Goal: Task Accomplishment & Management: Complete application form

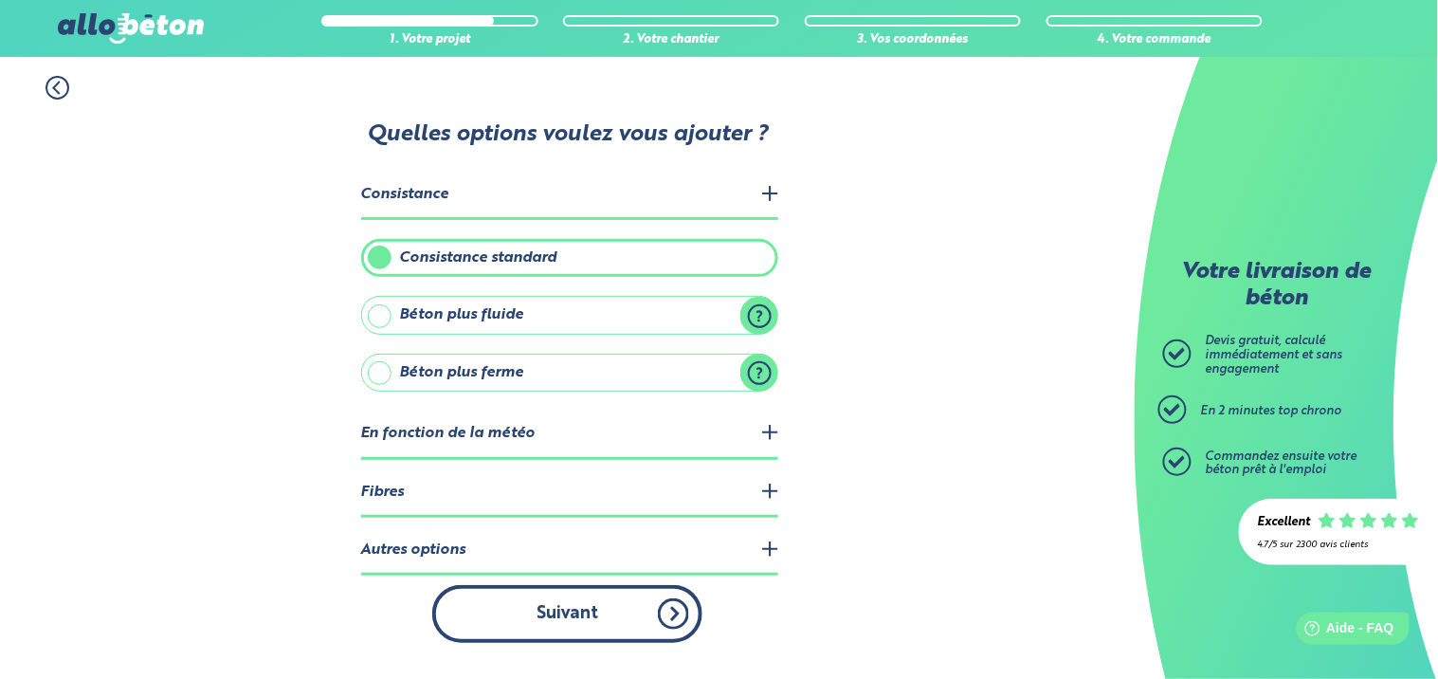
drag, startPoint x: 0, startPoint y: 0, endPoint x: 656, endPoint y: 612, distance: 896.9
click at [656, 612] on button "Suivant" at bounding box center [567, 614] width 270 height 58
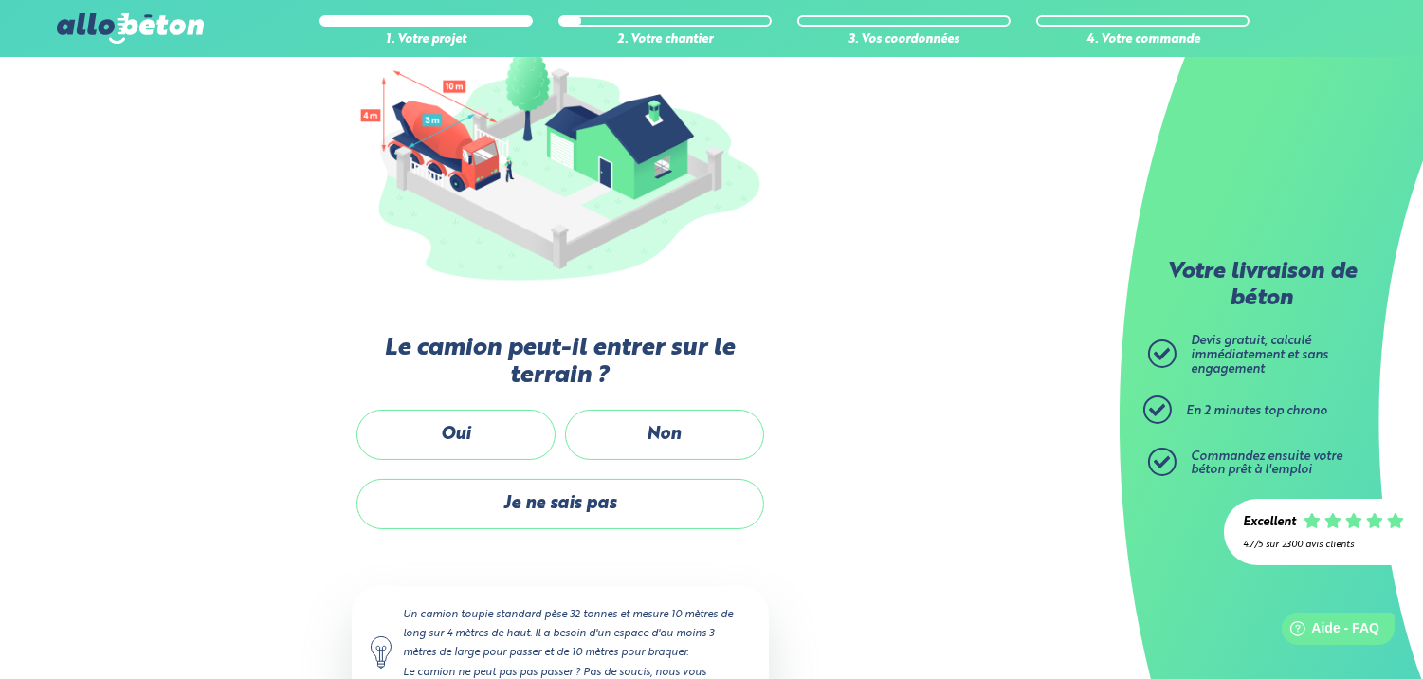
scroll to position [252, 0]
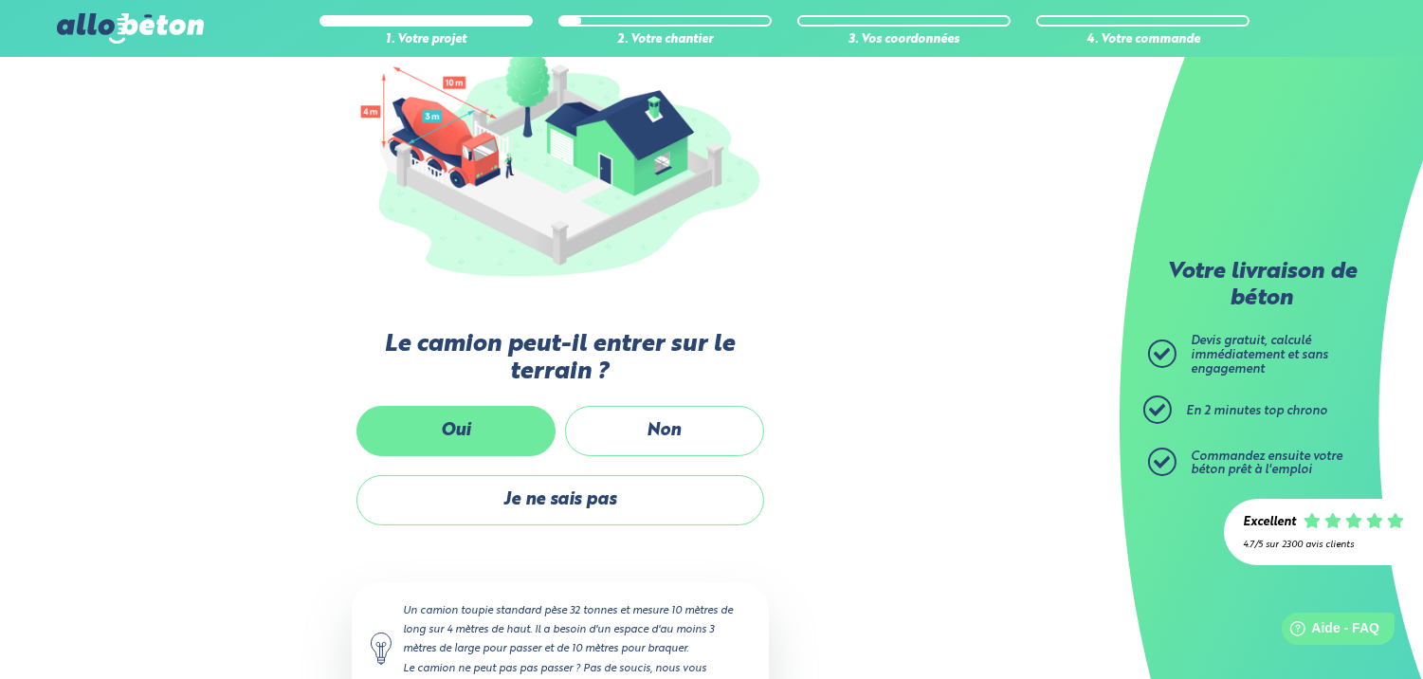
click at [472, 440] on label "Oui" at bounding box center [455, 431] width 199 height 50
click at [0, 0] on input "Oui" at bounding box center [0, 0] width 0 height 0
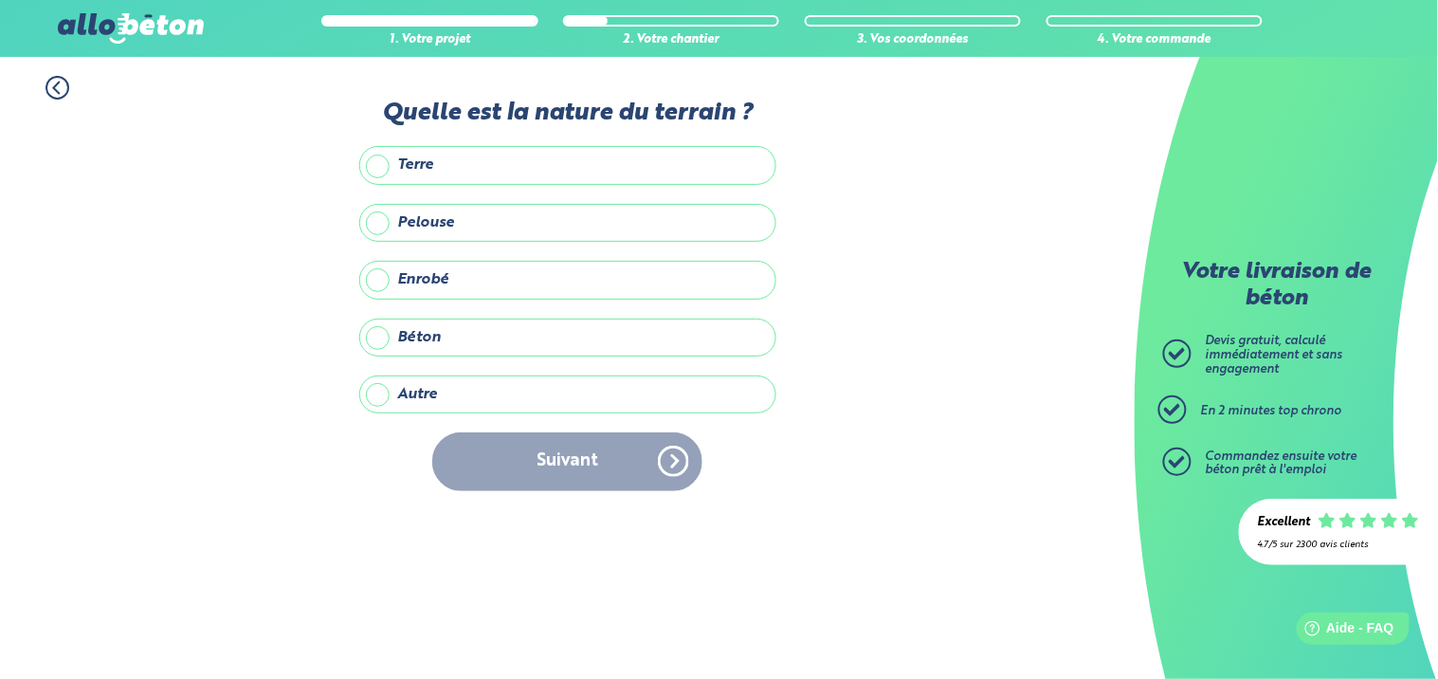
click at [374, 338] on label "Béton" at bounding box center [567, 338] width 417 height 38
click at [0, 0] on input "Béton" at bounding box center [0, 0] width 0 height 0
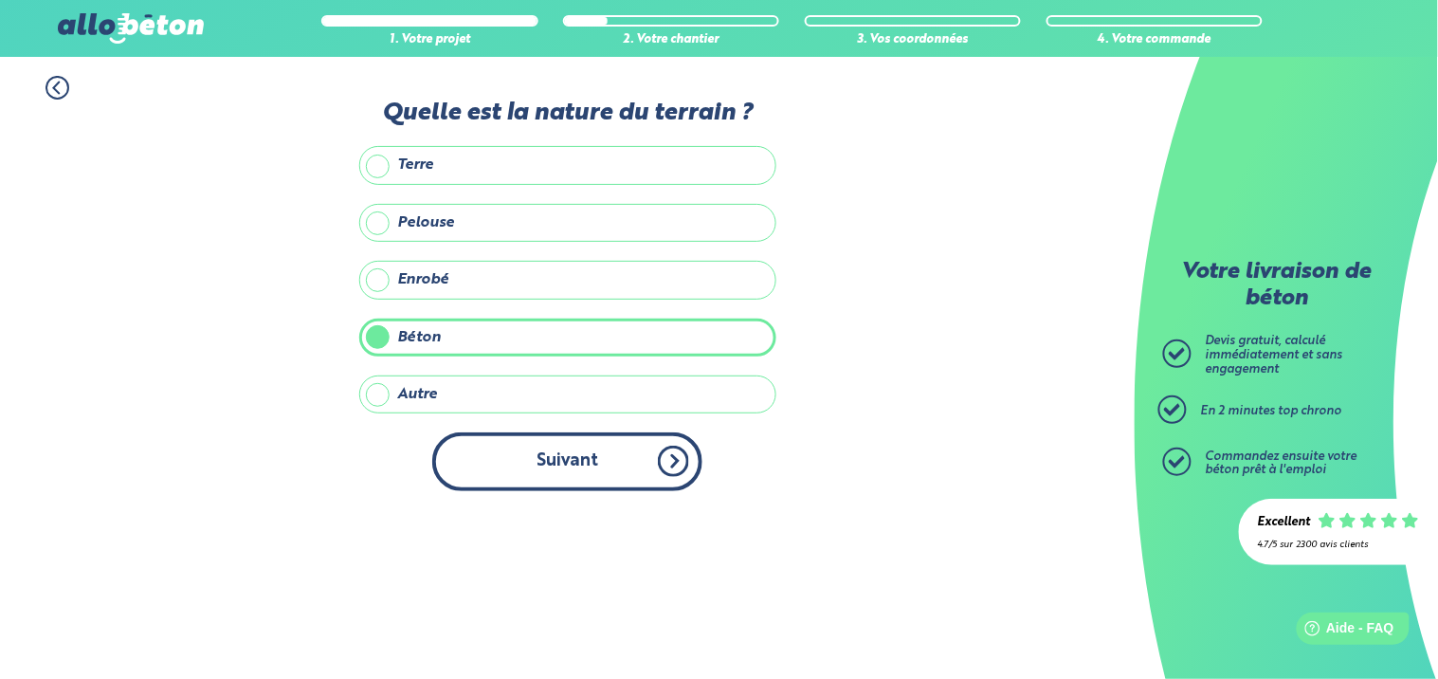
click at [532, 463] on button "Suivant" at bounding box center [567, 461] width 270 height 58
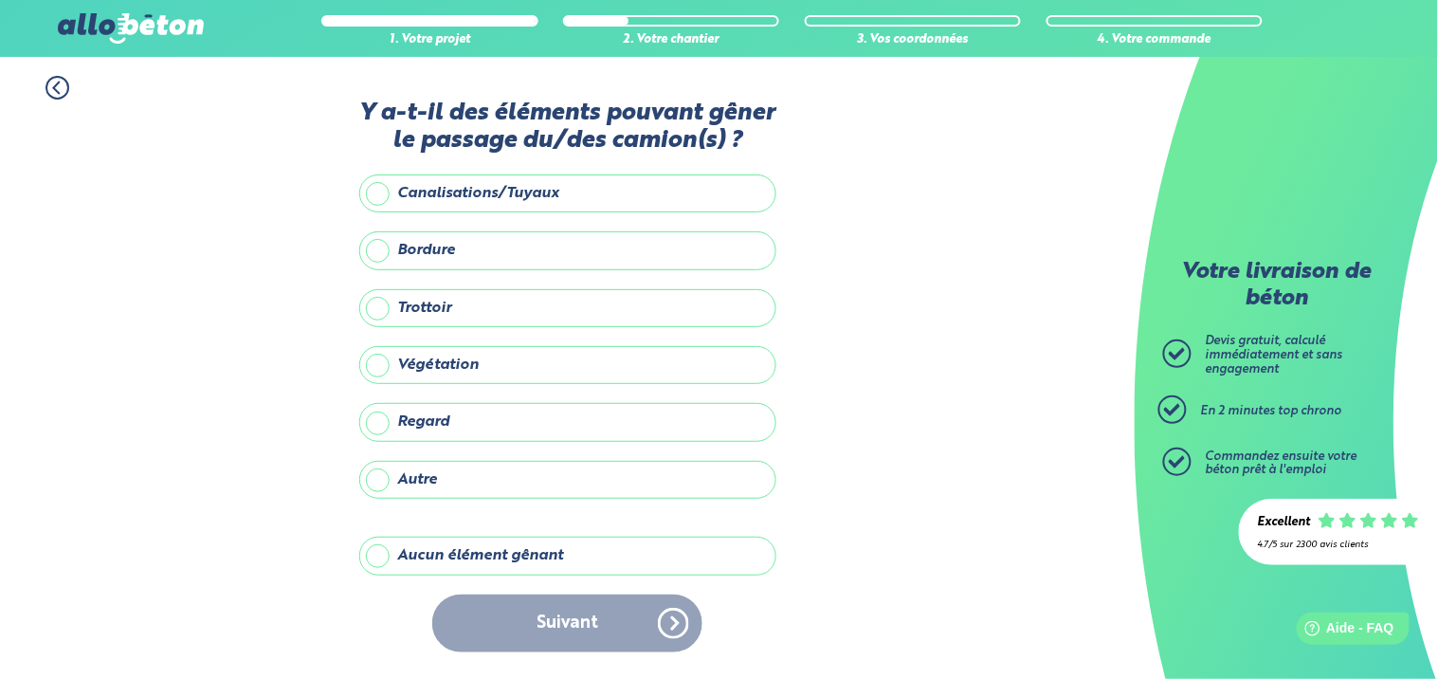
click at [382, 551] on label "Aucun élément gênant" at bounding box center [567, 556] width 417 height 38
click at [0, 0] on input "Aucun élément gênant" at bounding box center [0, 0] width 0 height 0
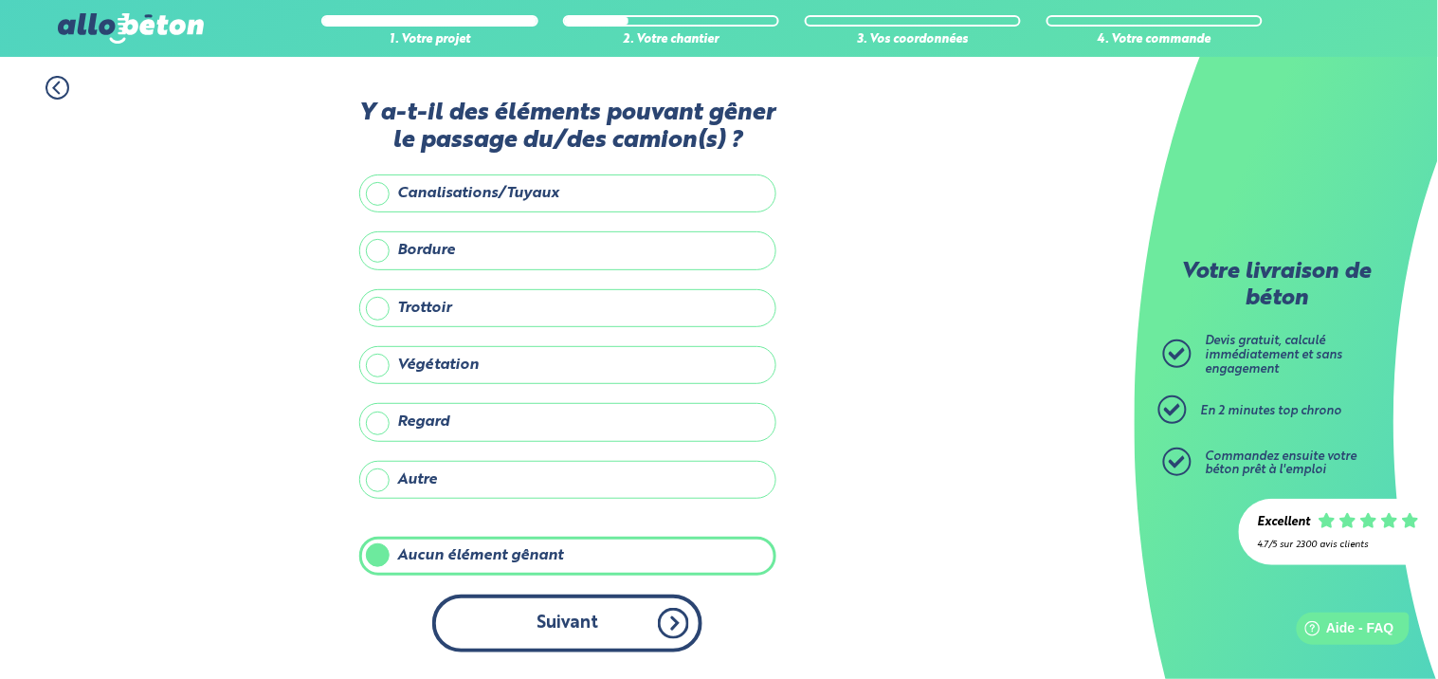
click at [525, 623] on button "Suivant" at bounding box center [567, 623] width 270 height 58
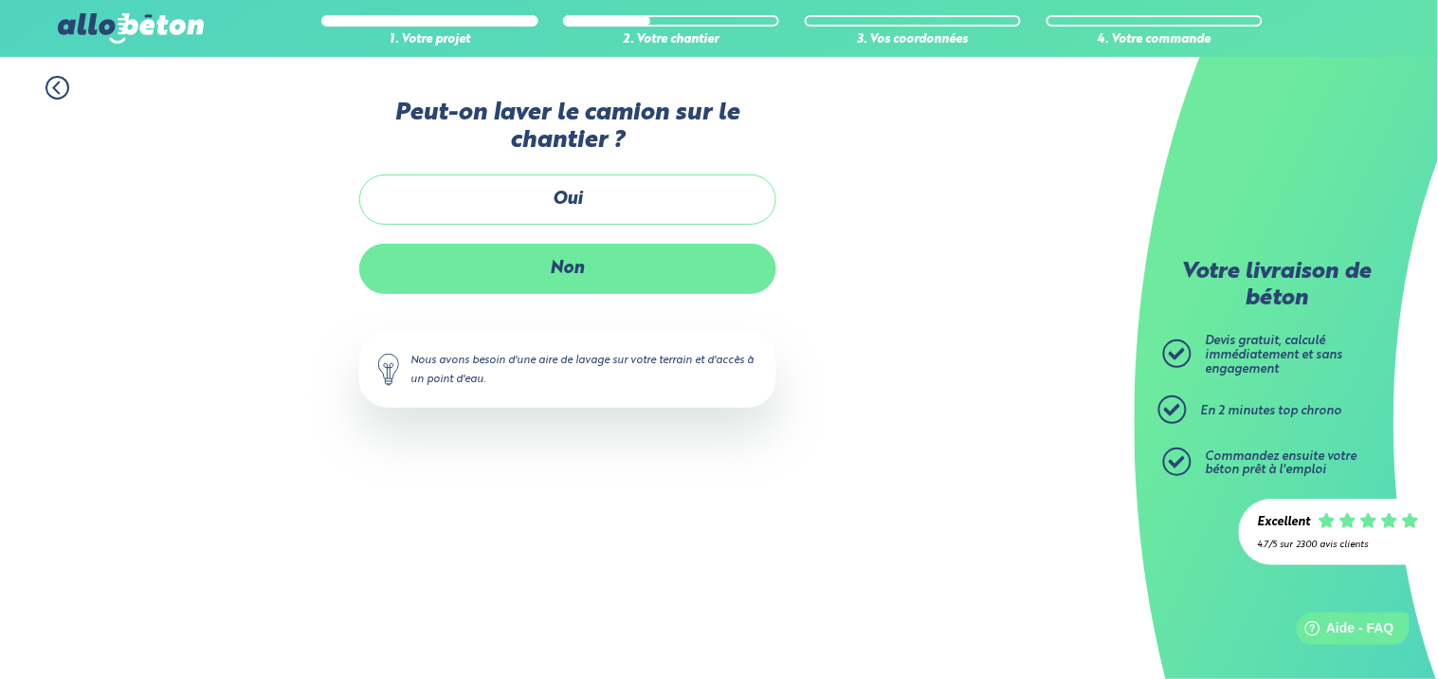
click at [527, 272] on label "Non" at bounding box center [567, 269] width 417 height 50
click at [0, 0] on input "Non" at bounding box center [0, 0] width 0 height 0
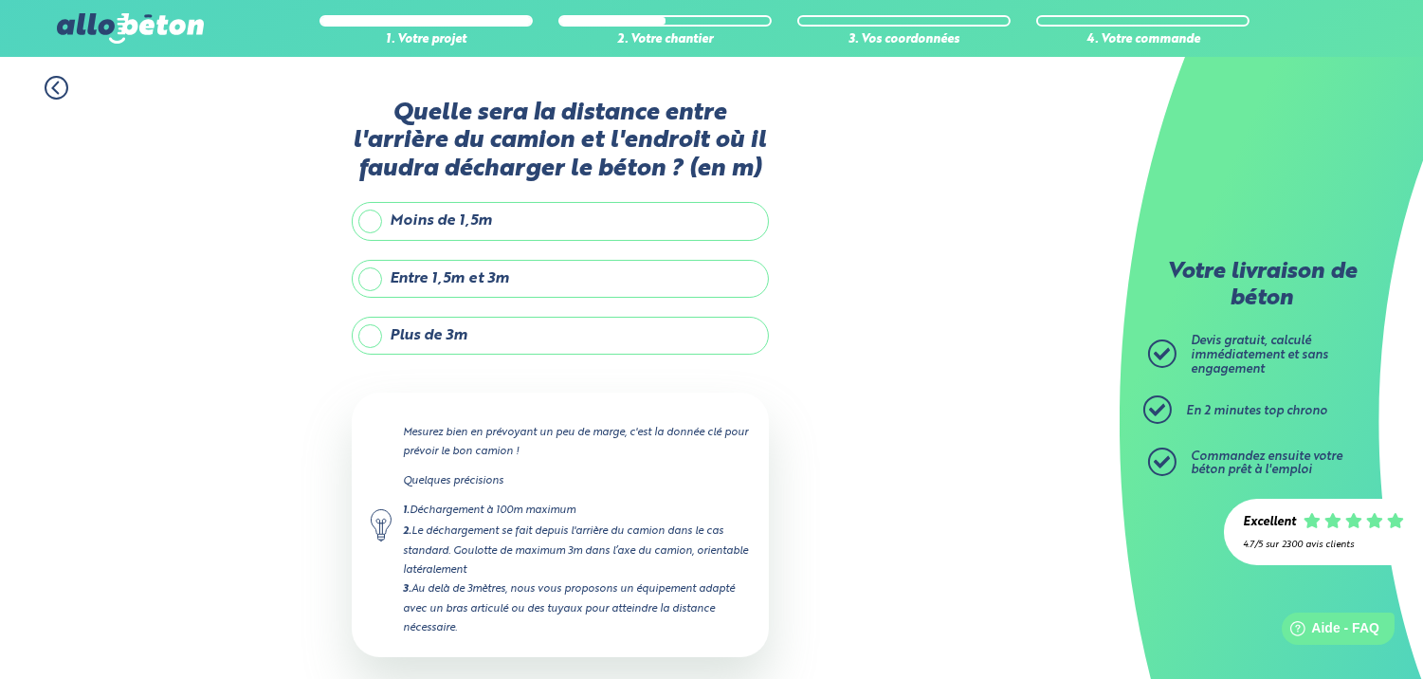
click at [376, 282] on label "Entre 1,5m et 3m" at bounding box center [560, 279] width 417 height 38
click at [0, 0] on input "Entre 1,5m et 3m" at bounding box center [0, 0] width 0 height 0
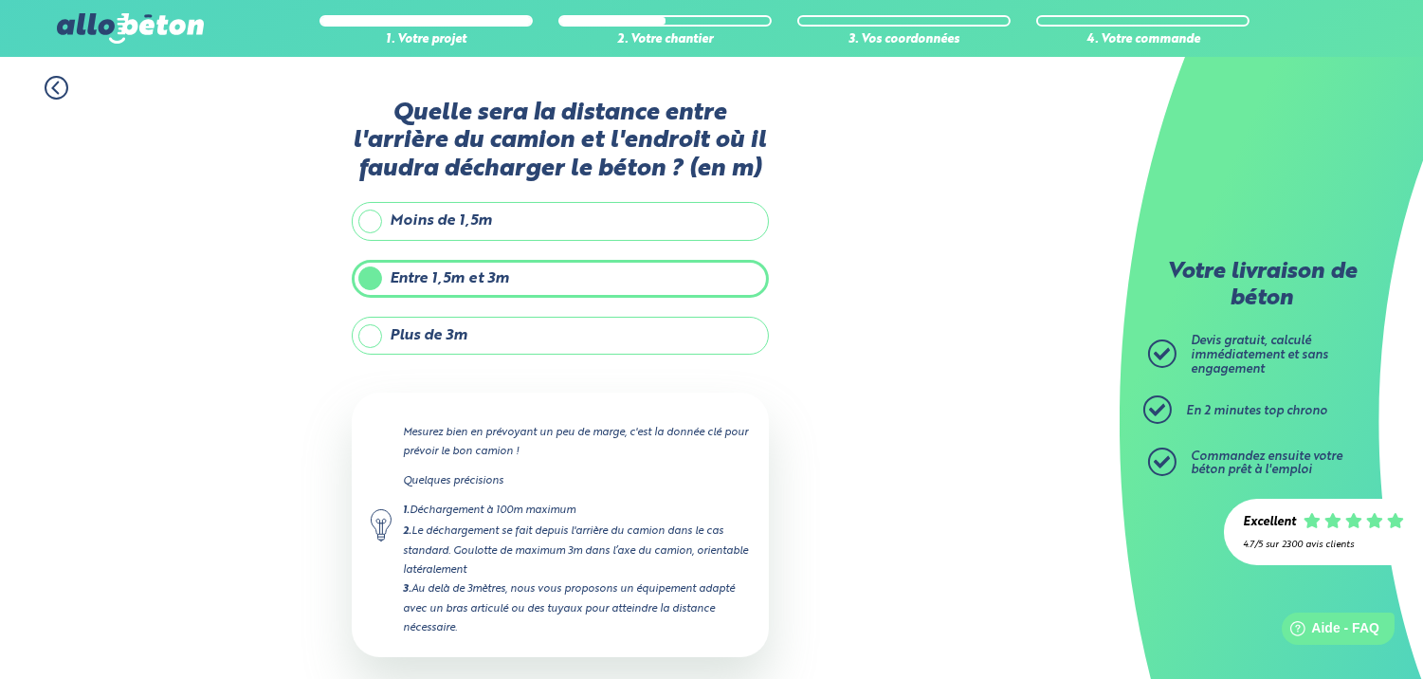
scroll to position [87, 0]
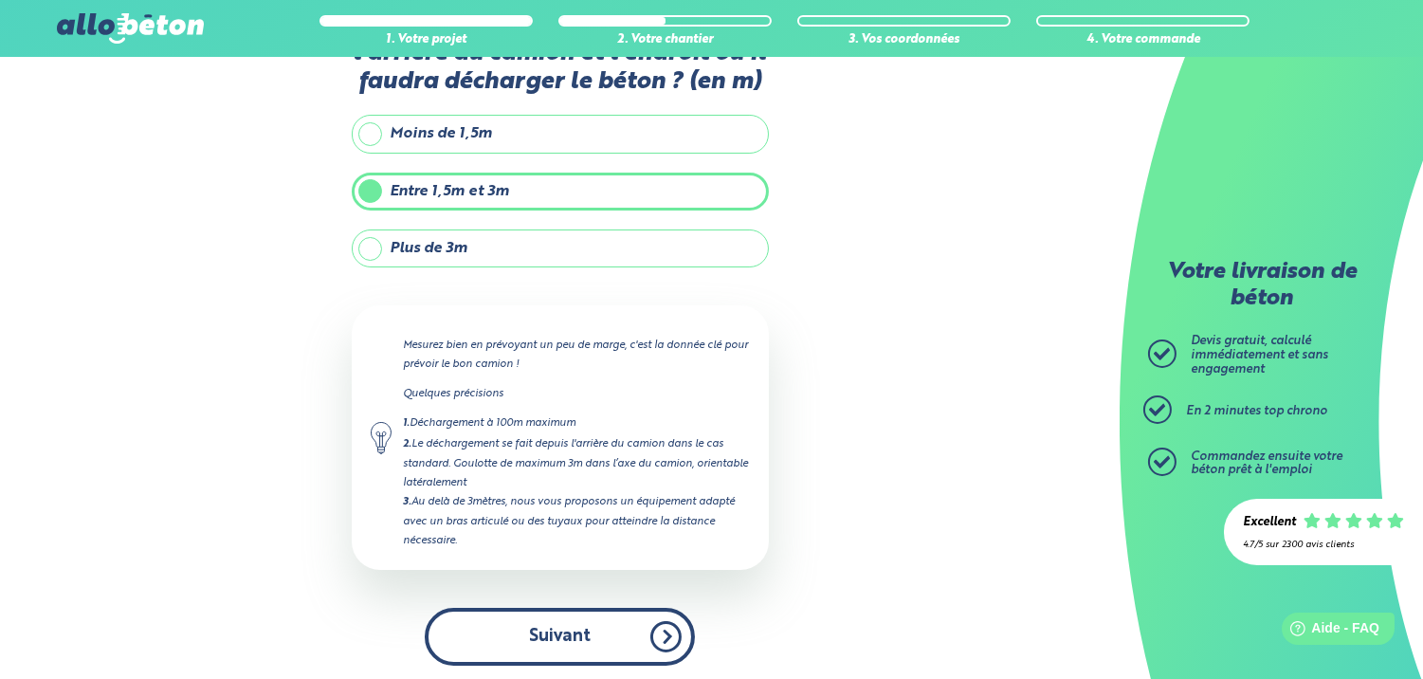
click at [535, 638] on button "Suivant" at bounding box center [560, 637] width 270 height 58
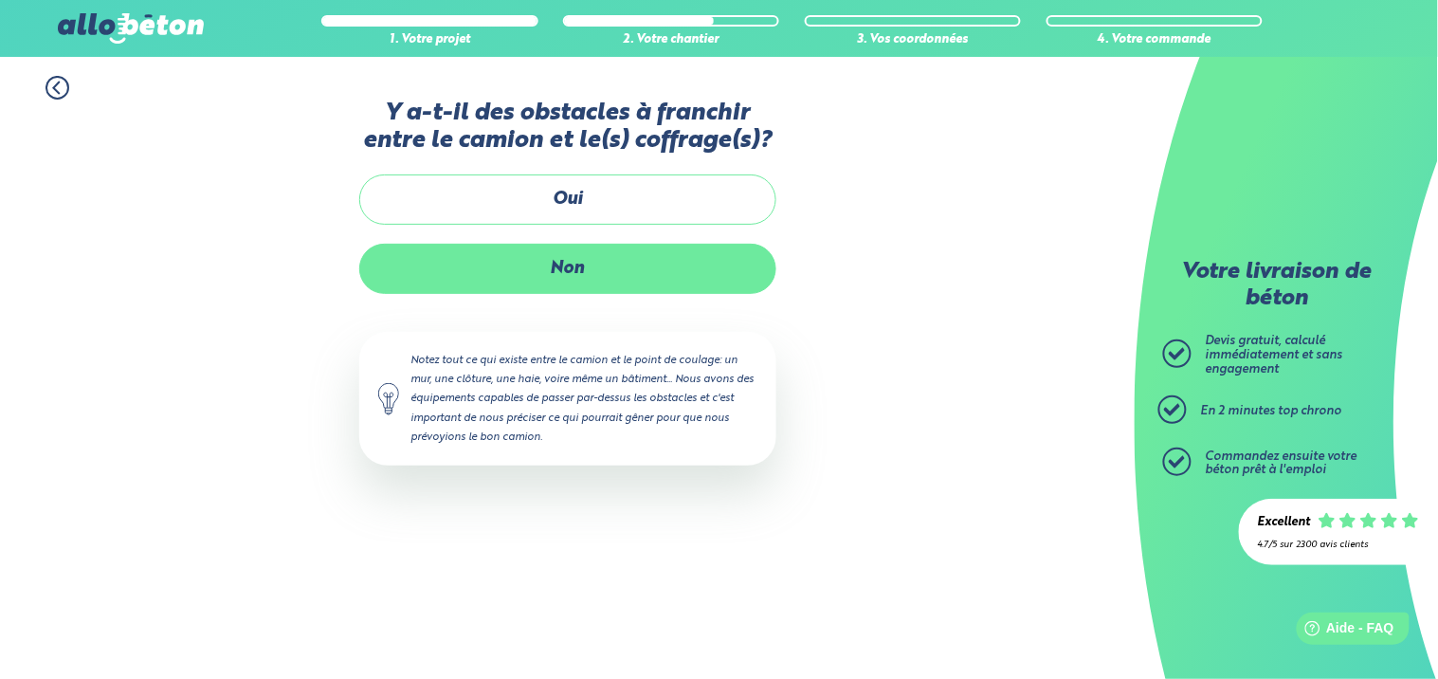
click at [555, 265] on label "Non" at bounding box center [567, 269] width 417 height 50
click at [0, 0] on input "Non" at bounding box center [0, 0] width 0 height 0
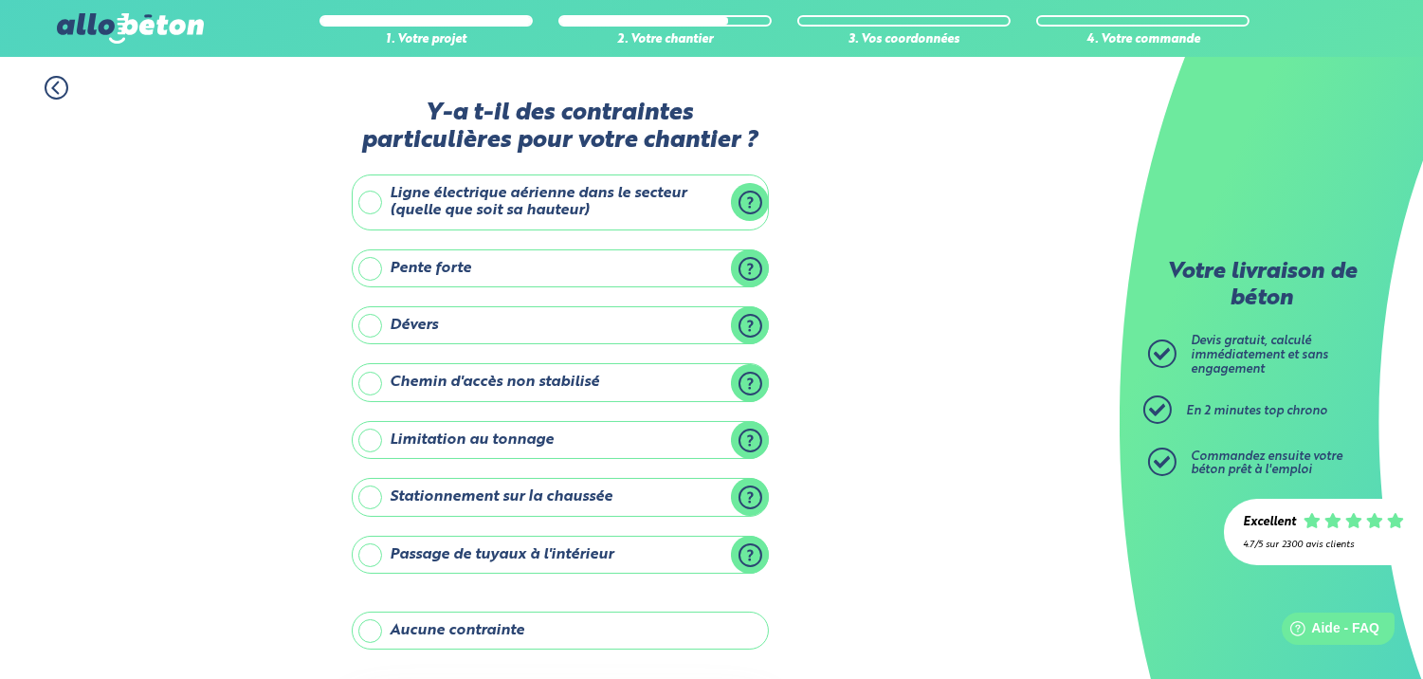
click at [537, 624] on label "Aucune contrainte" at bounding box center [560, 631] width 417 height 38
click at [0, 0] on input "Aucune contrainte" at bounding box center [0, 0] width 0 height 0
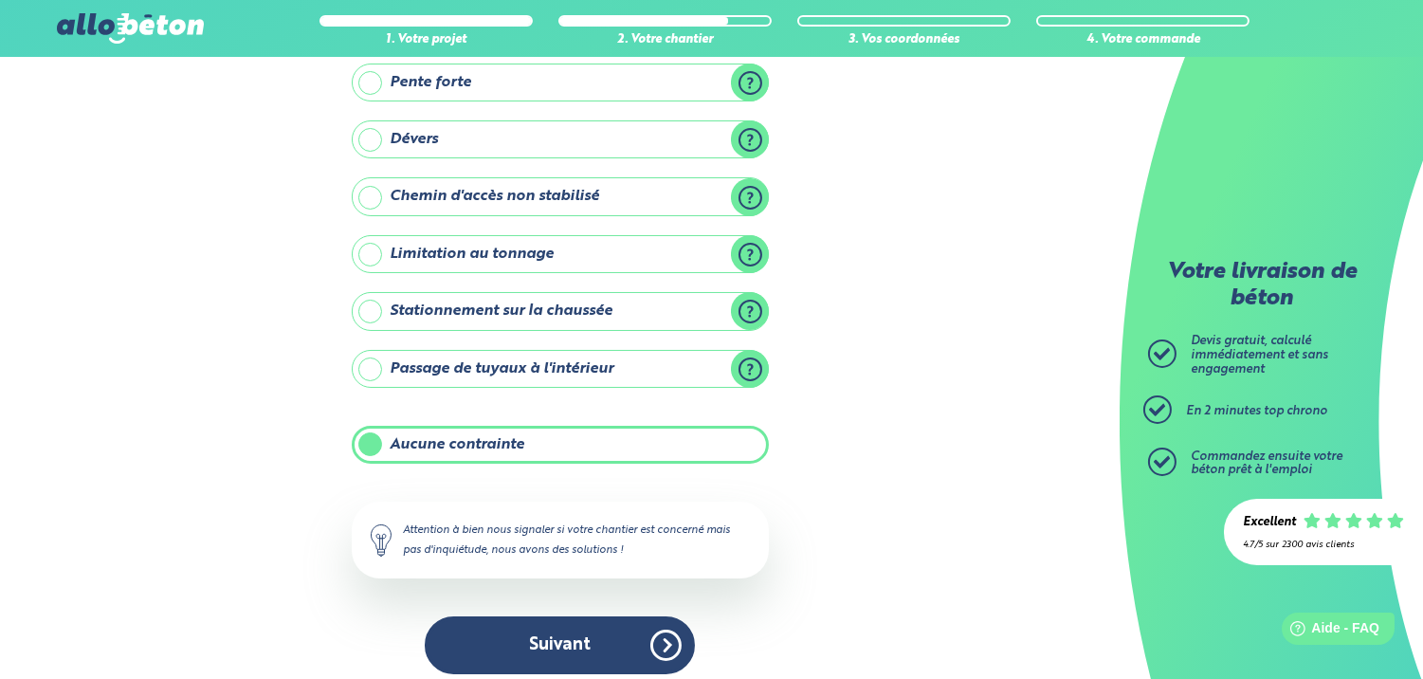
scroll to position [194, 0]
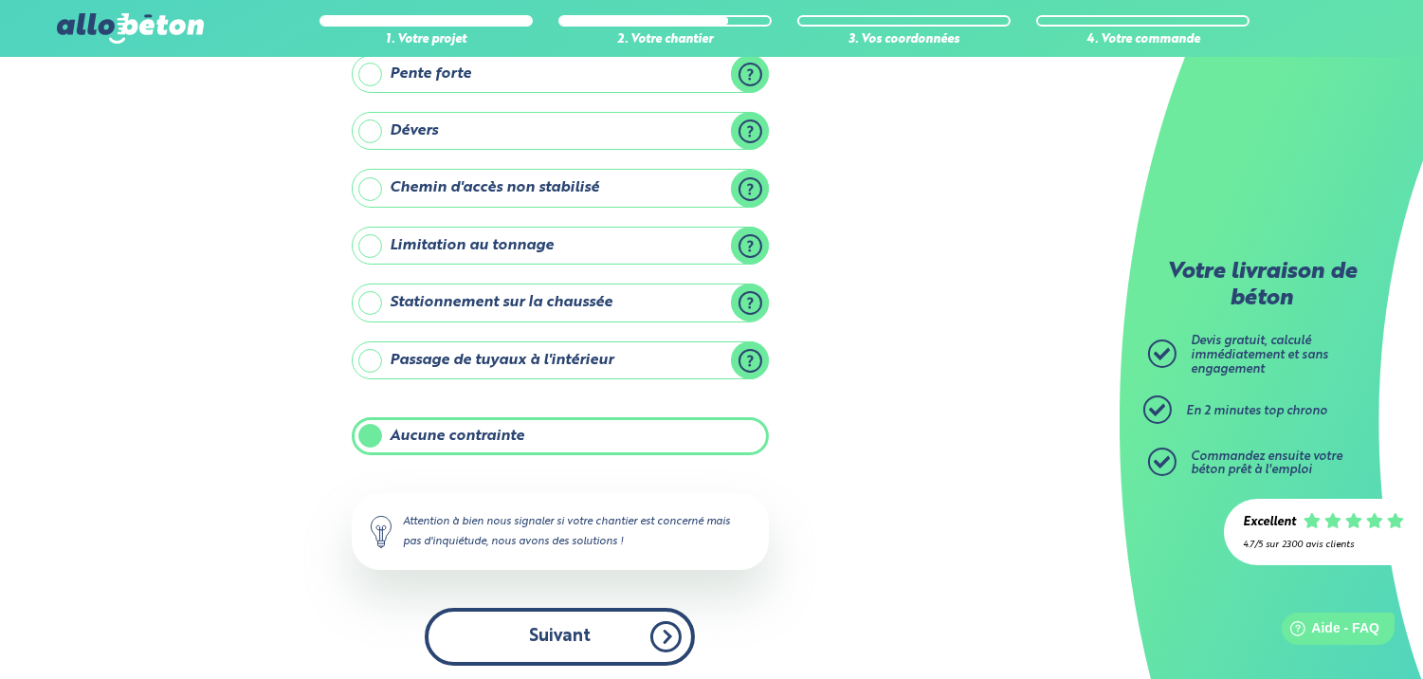
click at [571, 649] on button "Suivant" at bounding box center [560, 637] width 270 height 58
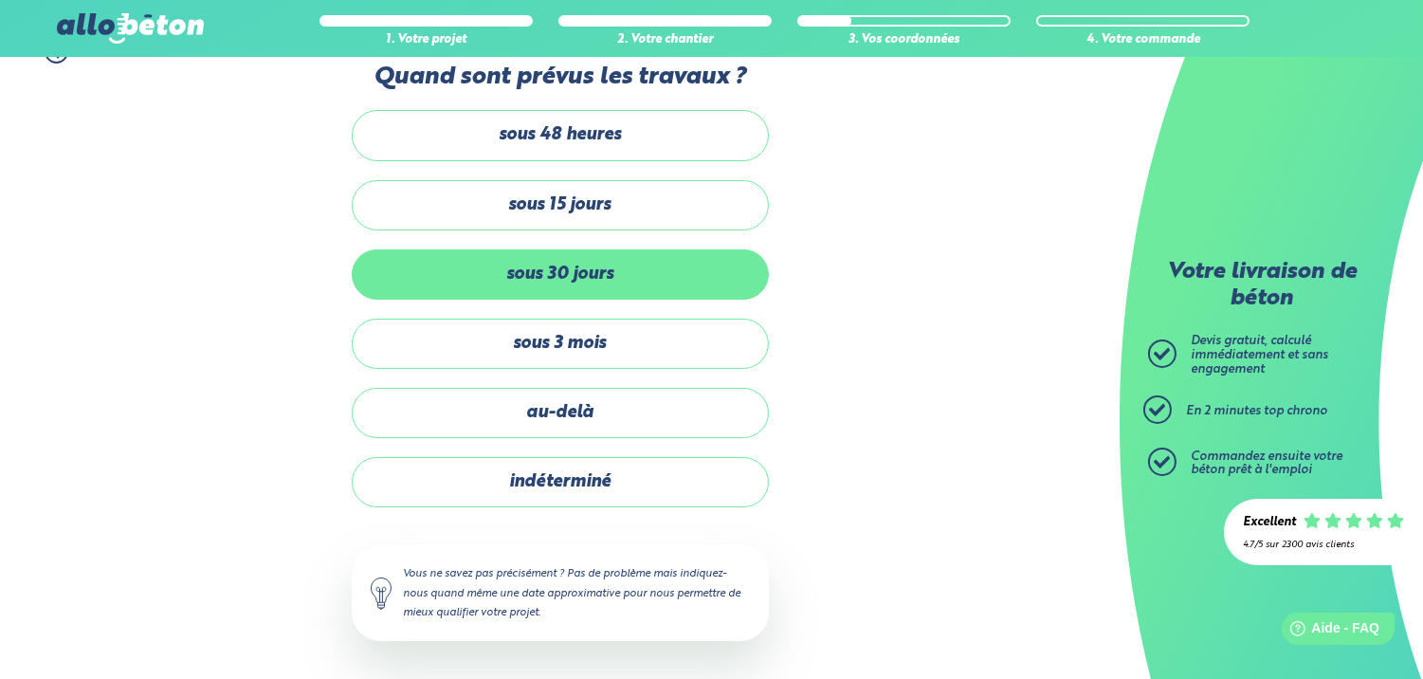
click at [608, 271] on label "sous 30 jours" at bounding box center [560, 274] width 417 height 50
click at [0, 0] on input "sous 30 jours" at bounding box center [0, 0] width 0 height 0
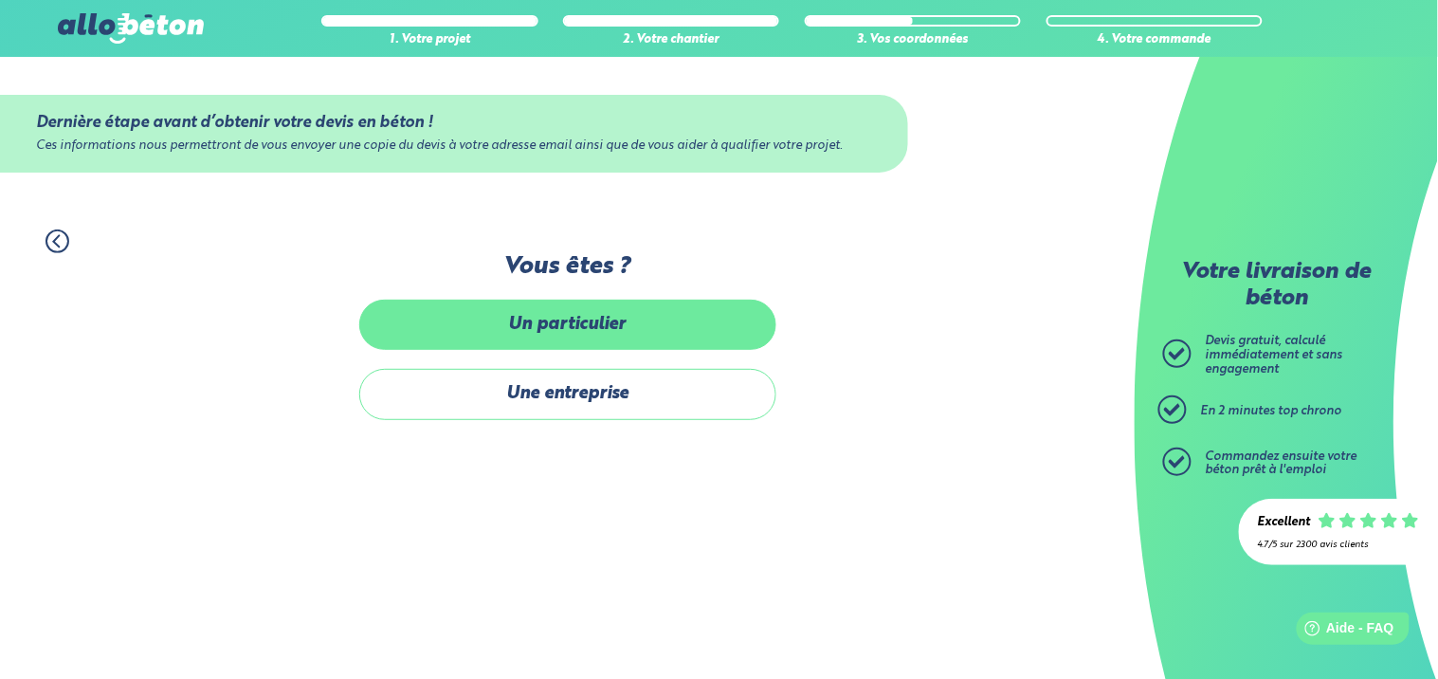
click at [575, 333] on label "Un particulier" at bounding box center [567, 325] width 417 height 50
click at [0, 0] on input "Un particulier" at bounding box center [0, 0] width 0 height 0
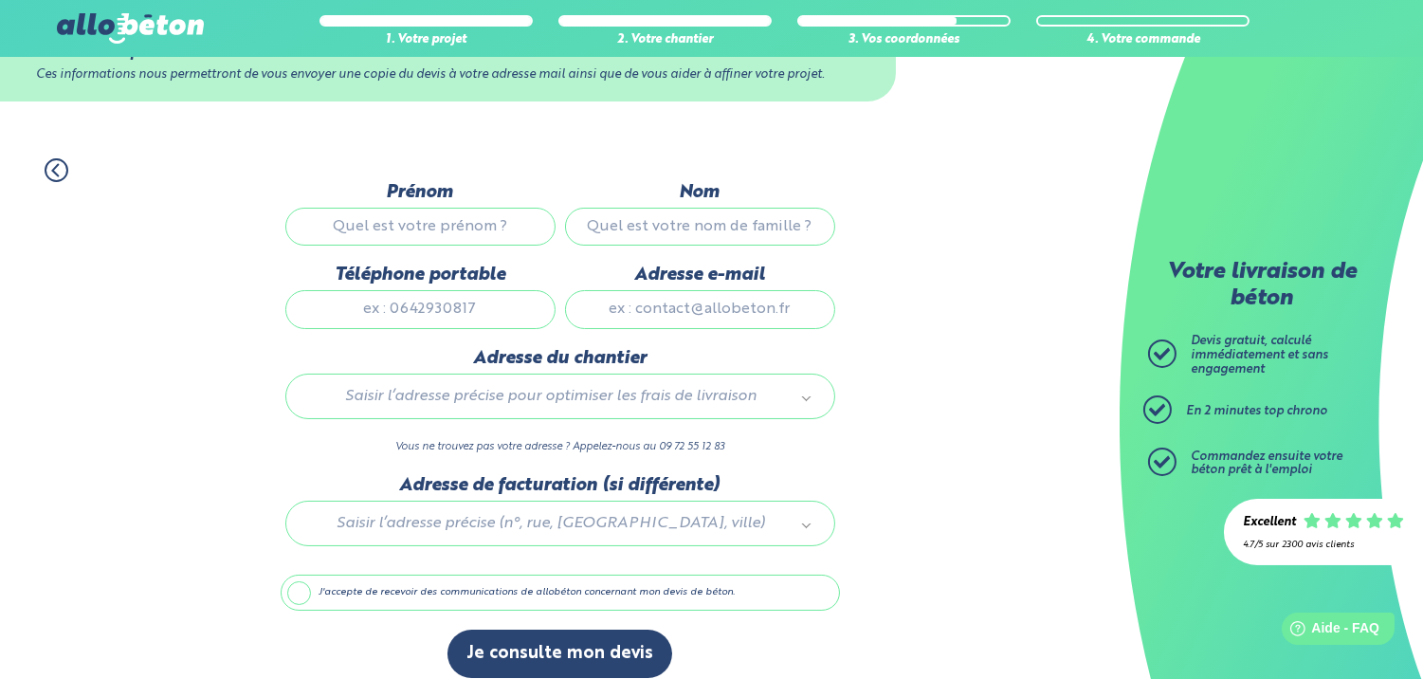
scroll to position [89, 0]
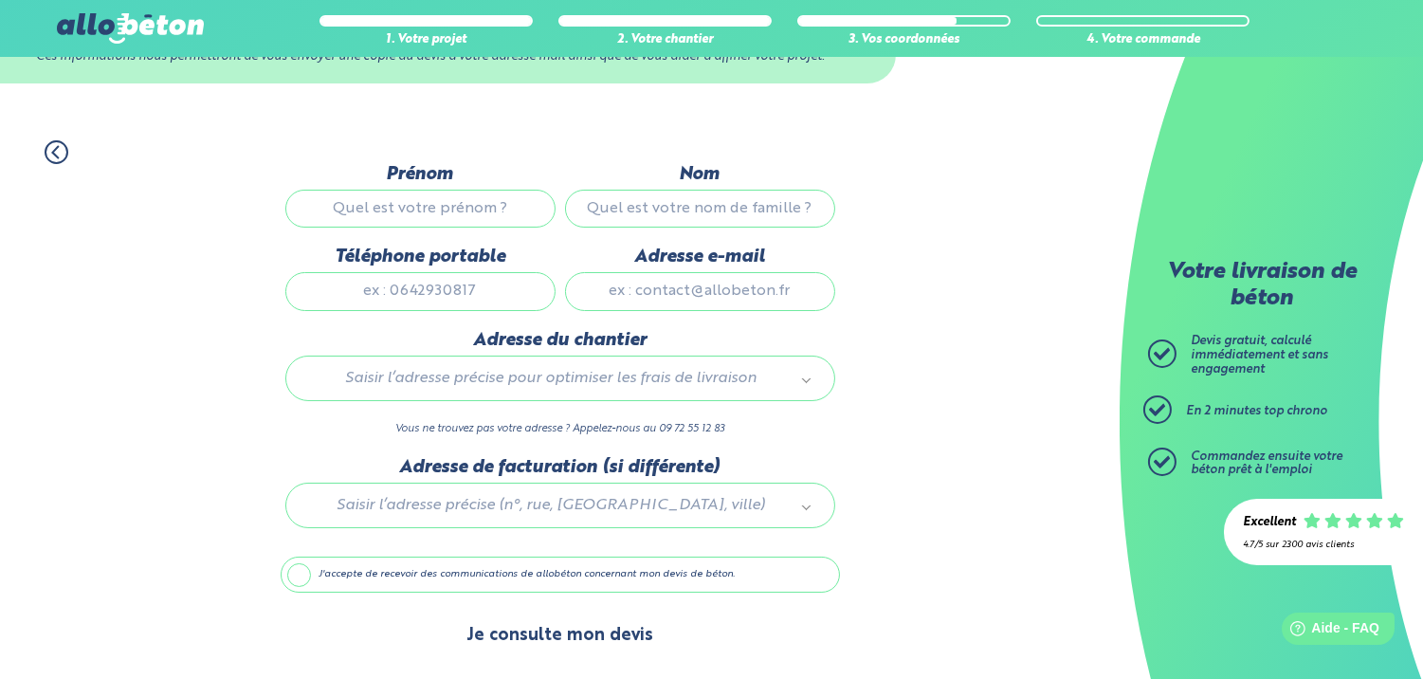
click at [585, 619] on button "Je consulte mon devis" at bounding box center [559, 636] width 225 height 48
